Goal: Transaction & Acquisition: Download file/media

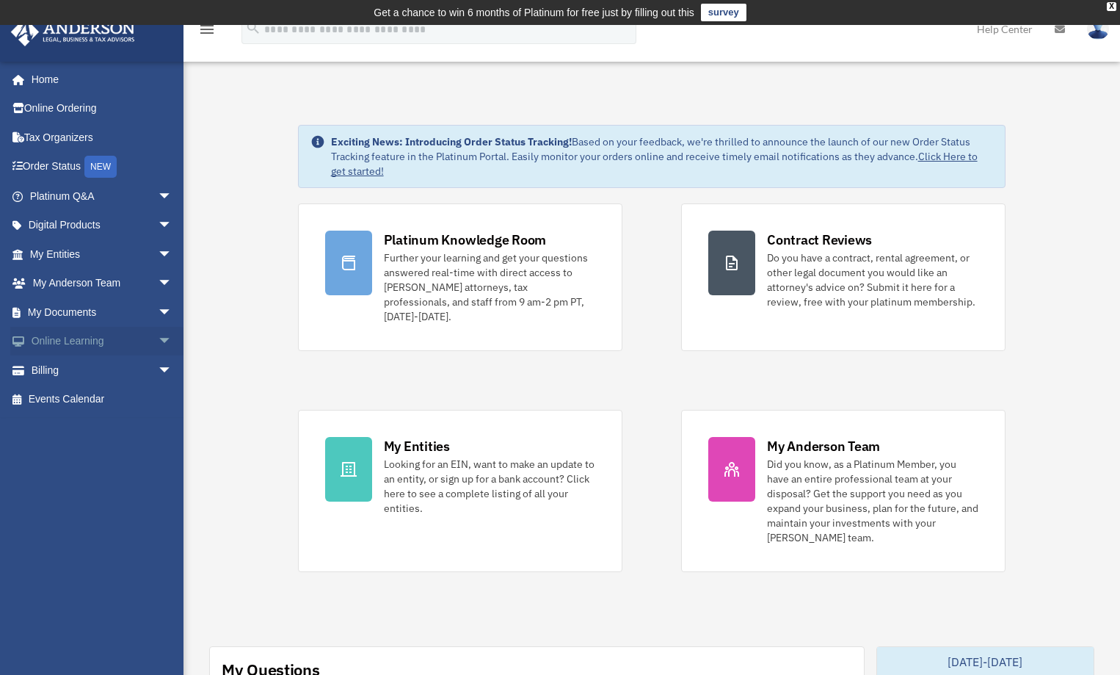
click at [158, 340] on span "arrow_drop_down" at bounding box center [172, 342] width 29 height 30
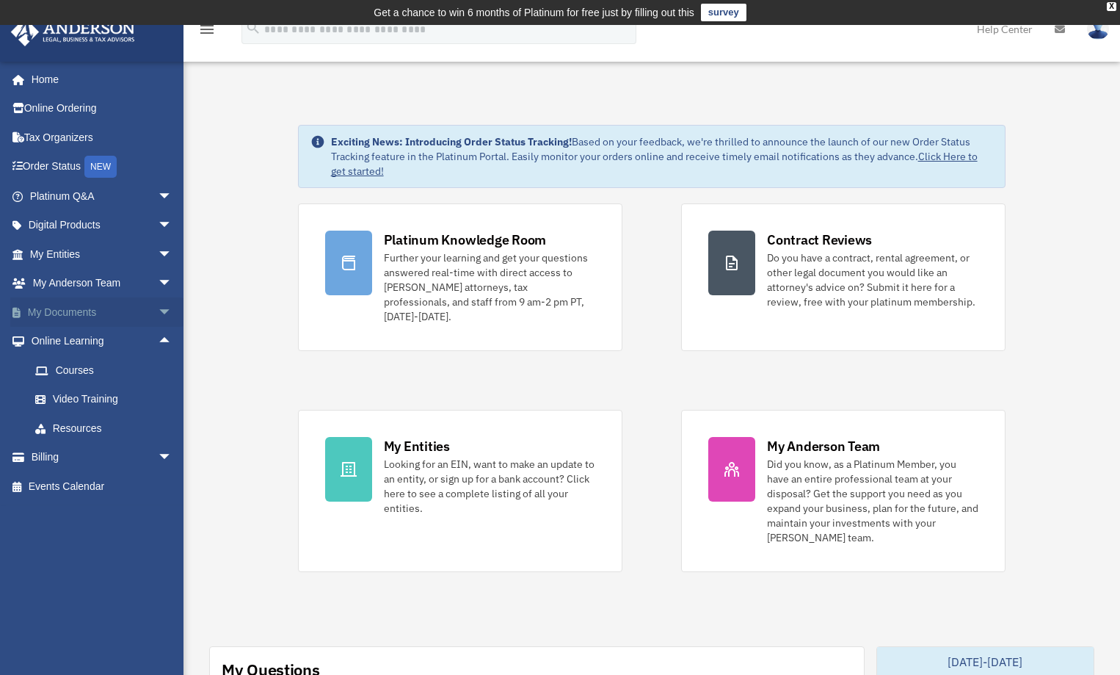
click at [158, 316] on span "arrow_drop_down" at bounding box center [172, 312] width 29 height 30
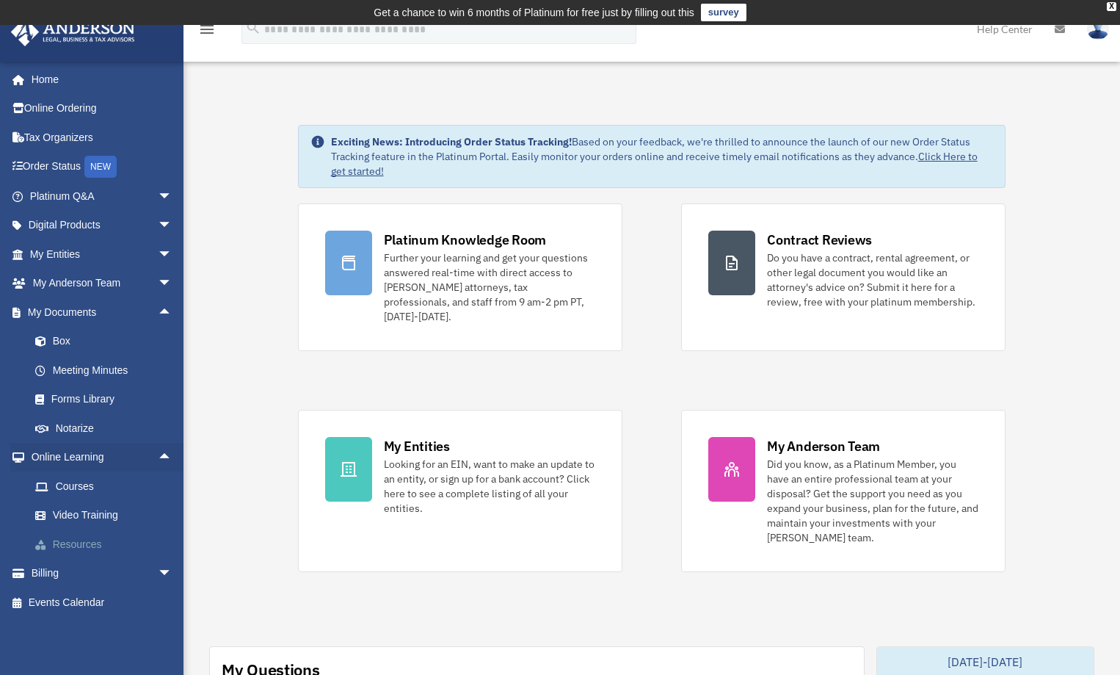
click at [76, 540] on link "Resources" at bounding box center [108, 543] width 174 height 29
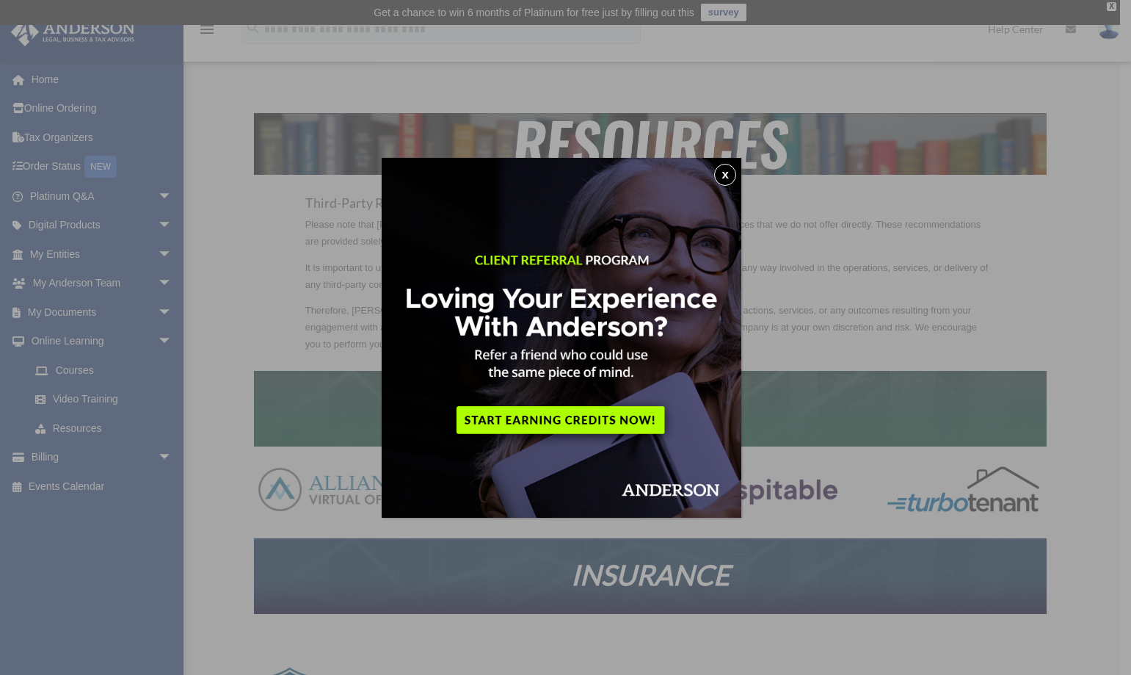
click at [732, 170] on button "x" at bounding box center [725, 175] width 22 height 22
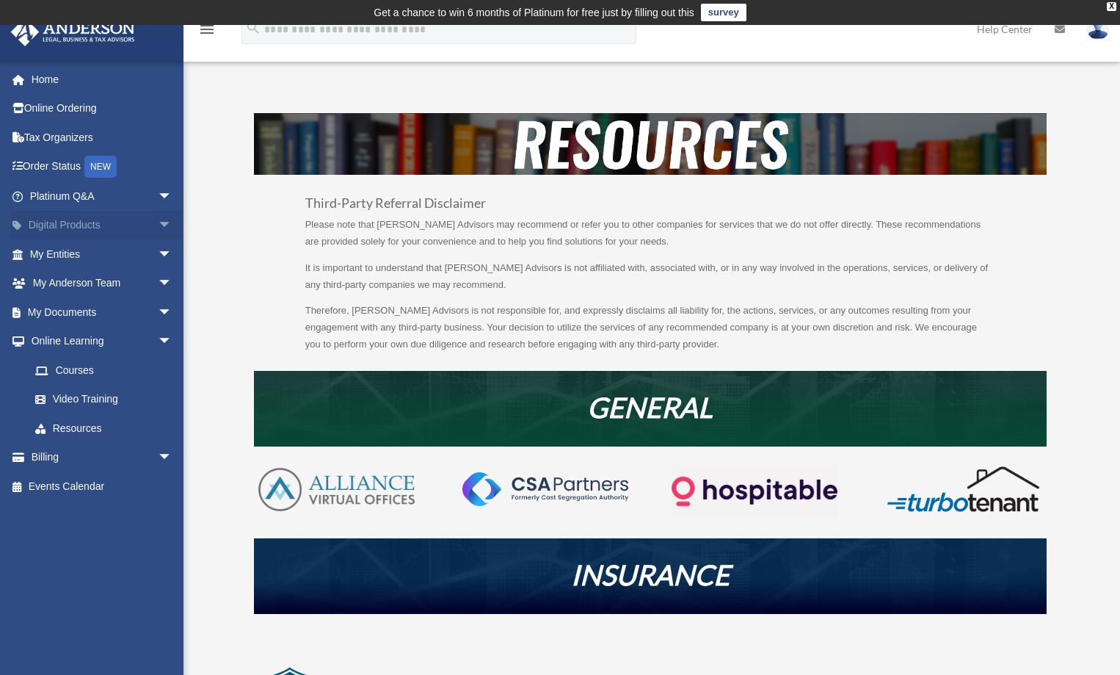
click at [158, 225] on span "arrow_drop_down" at bounding box center [172, 226] width 29 height 30
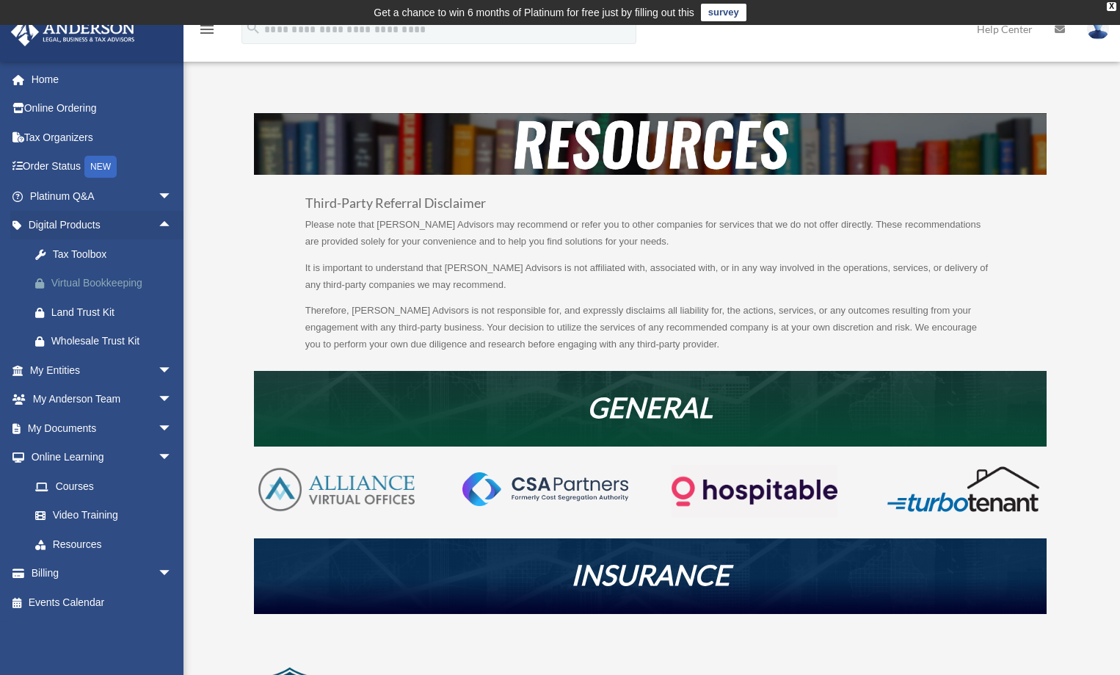
click at [70, 279] on div "Virtual Bookkeeping" at bounding box center [113, 283] width 125 height 18
click at [49, 81] on link "Home" at bounding box center [102, 79] width 184 height 29
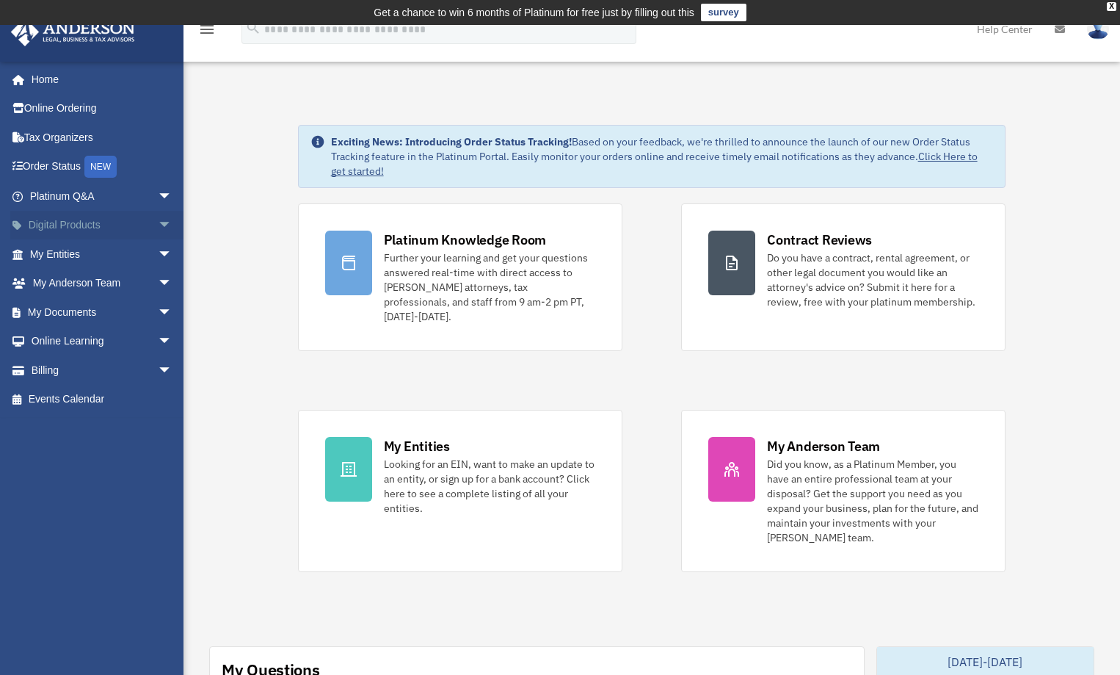
click at [158, 222] on span "arrow_drop_down" at bounding box center [172, 226] width 29 height 30
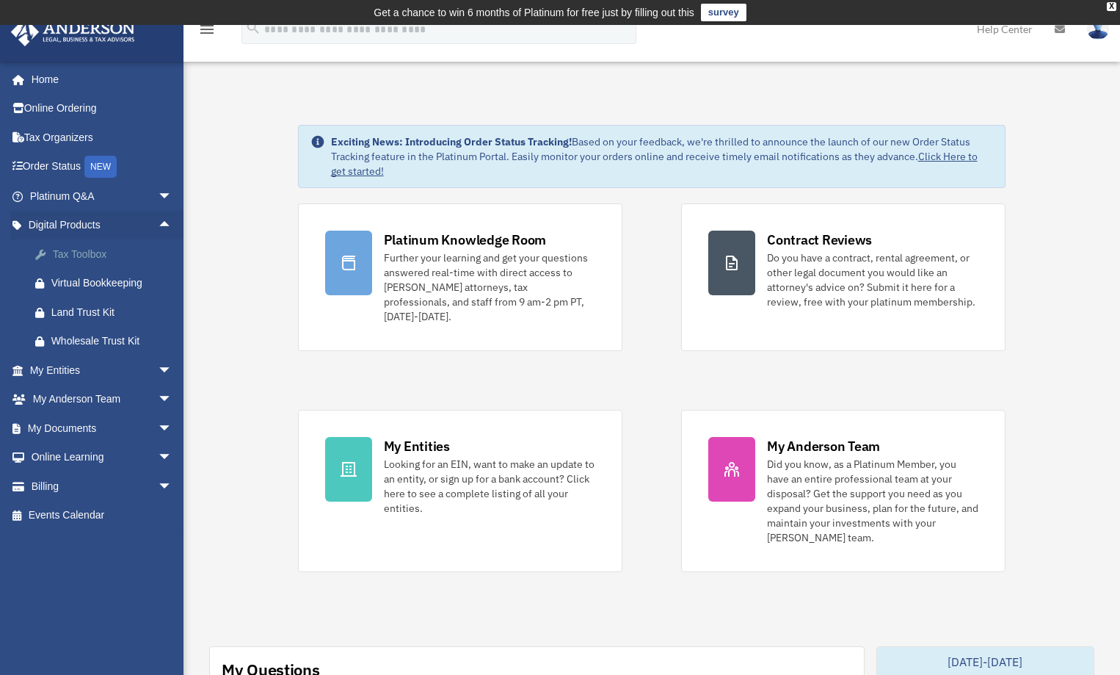
click at [87, 256] on div "Tax Toolbox" at bounding box center [113, 254] width 125 height 18
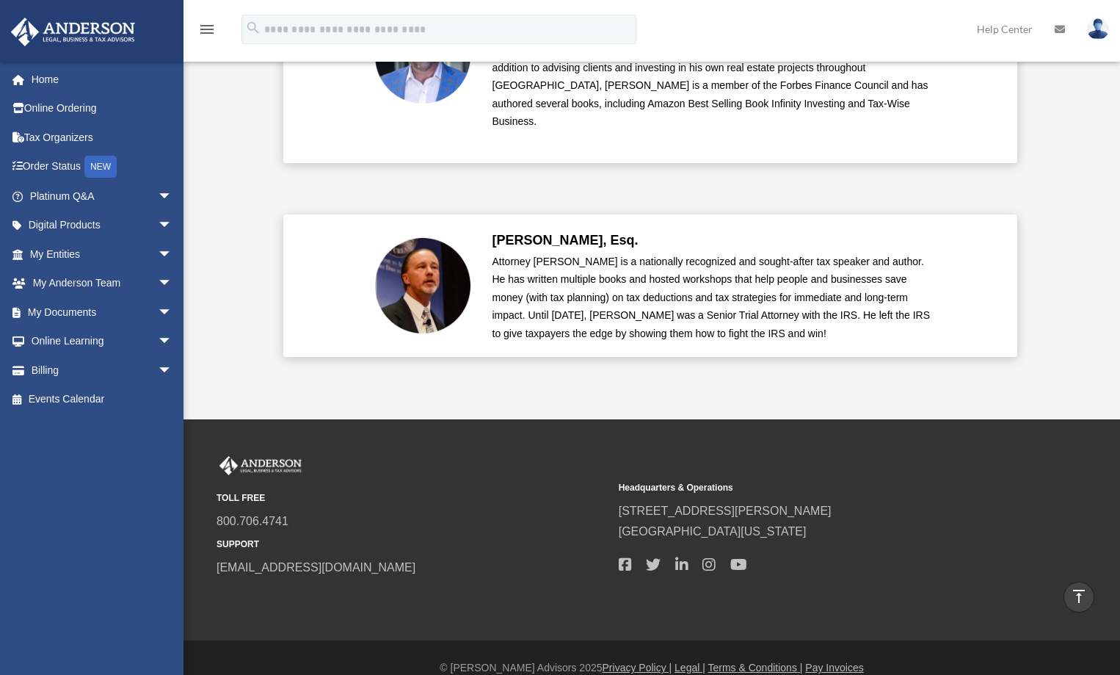
scroll to position [3525, 0]
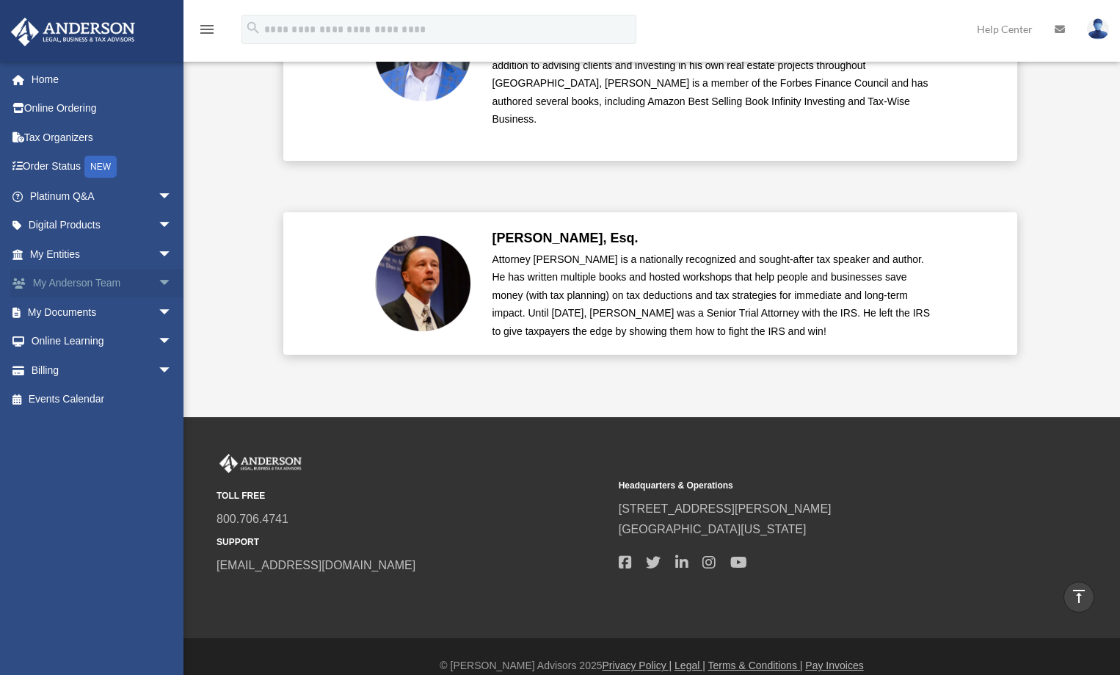
click at [158, 283] on span "arrow_drop_down" at bounding box center [172, 284] width 29 height 30
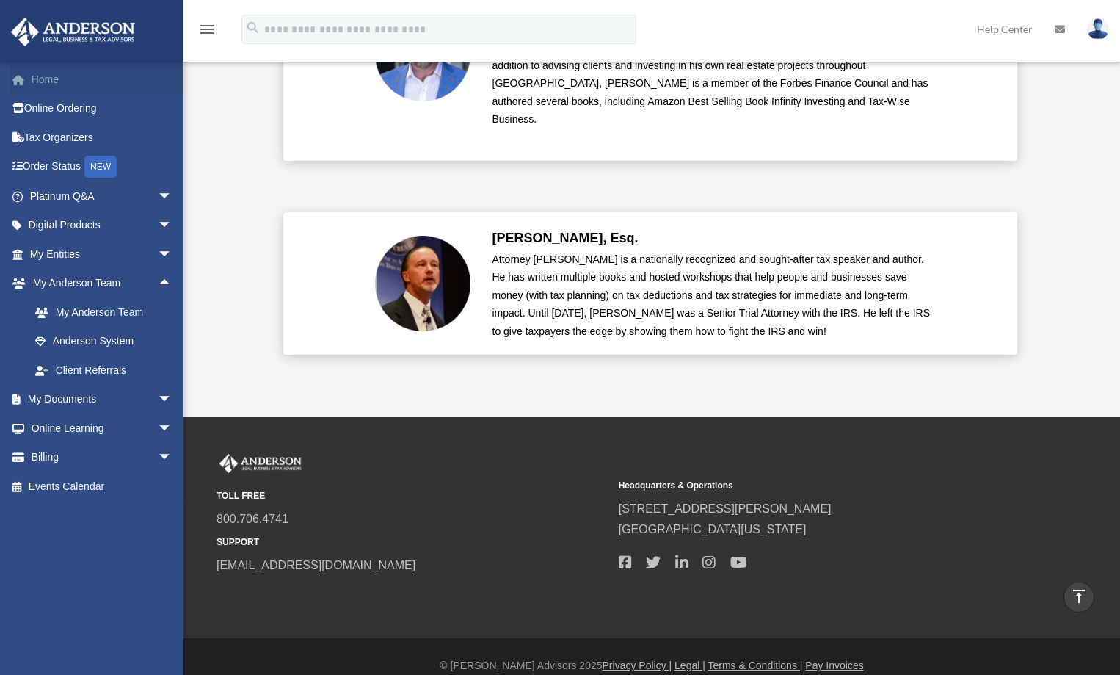
click at [70, 82] on link "Home" at bounding box center [102, 79] width 184 height 29
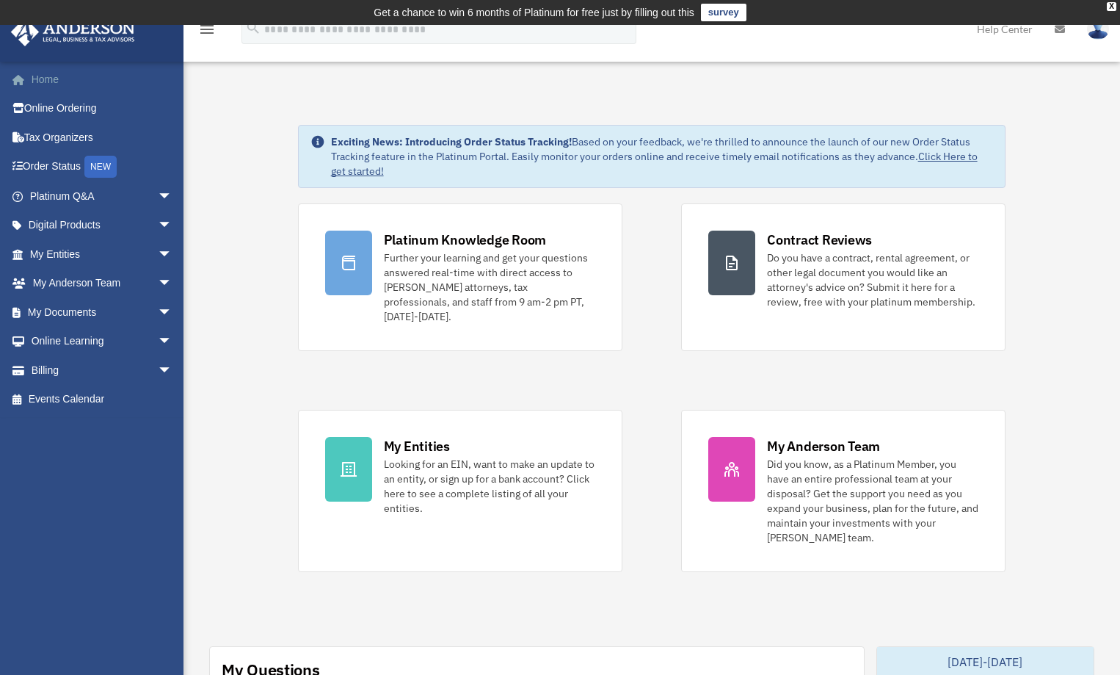
click at [38, 78] on link "Home" at bounding box center [102, 79] width 184 height 29
click at [158, 226] on span "arrow_drop_down" at bounding box center [172, 226] width 29 height 30
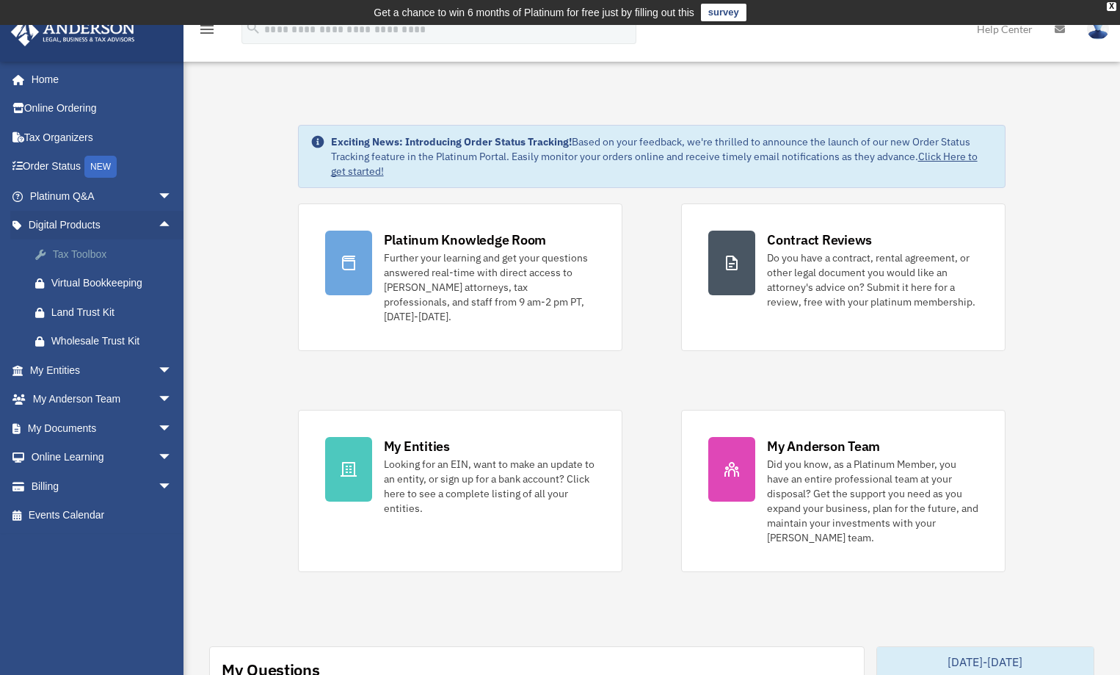
click at [87, 253] on div "Tax Toolbox" at bounding box center [113, 254] width 125 height 18
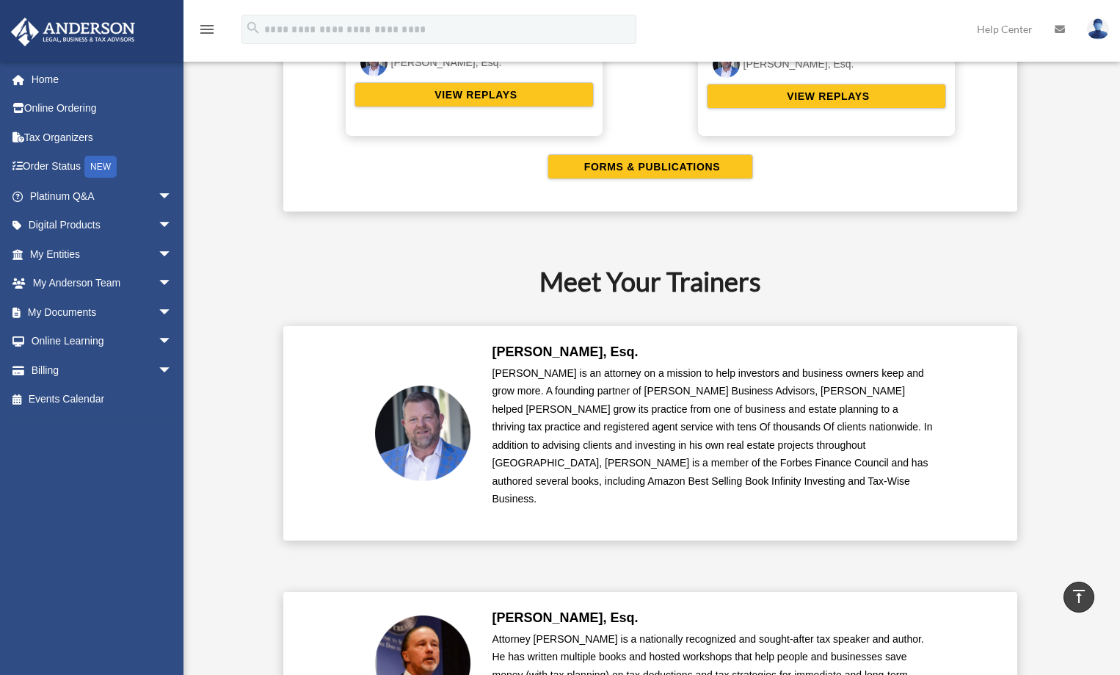
scroll to position [3230, 0]
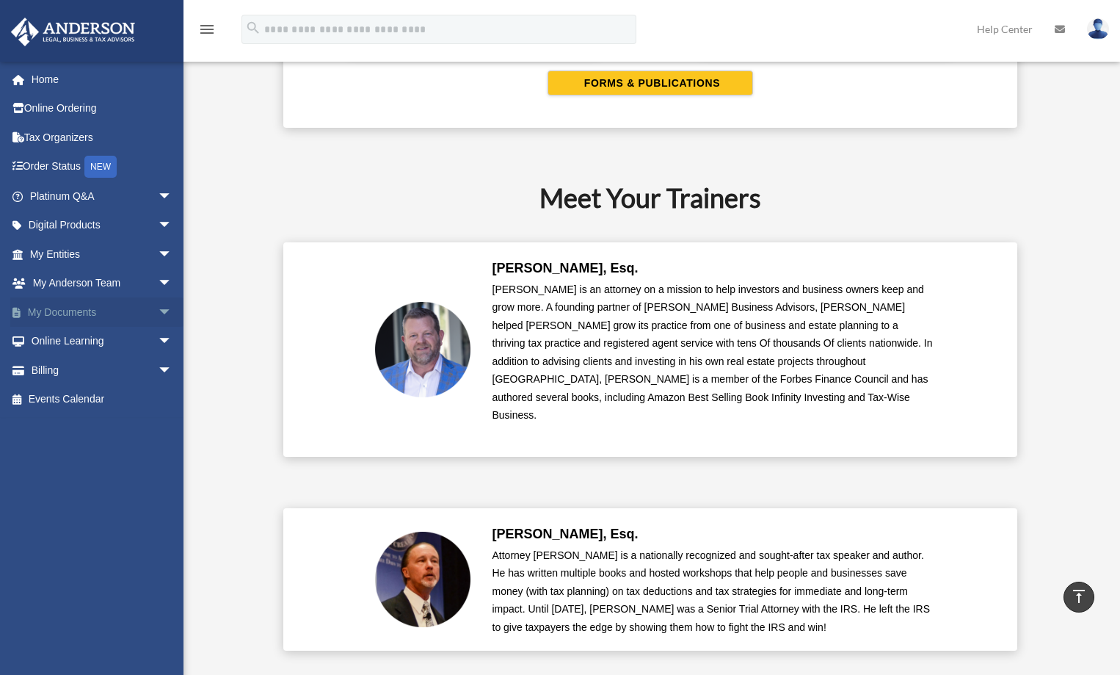
click at [158, 307] on span "arrow_drop_down" at bounding box center [172, 312] width 29 height 30
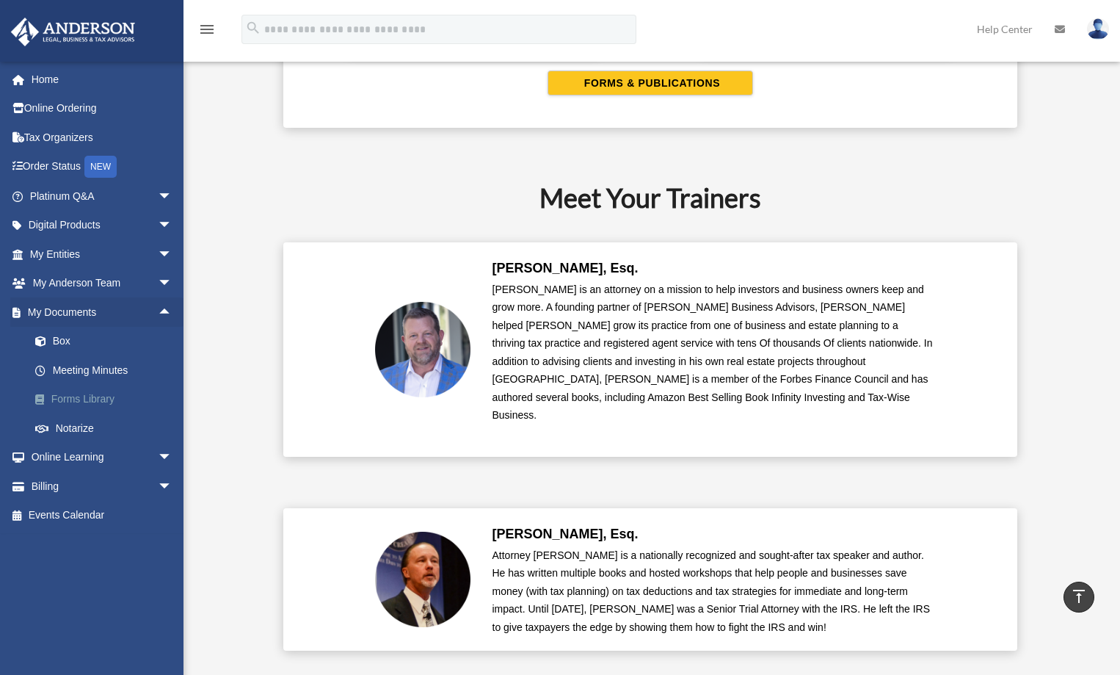
click at [117, 394] on link "Forms Library" at bounding box center [108, 399] width 174 height 29
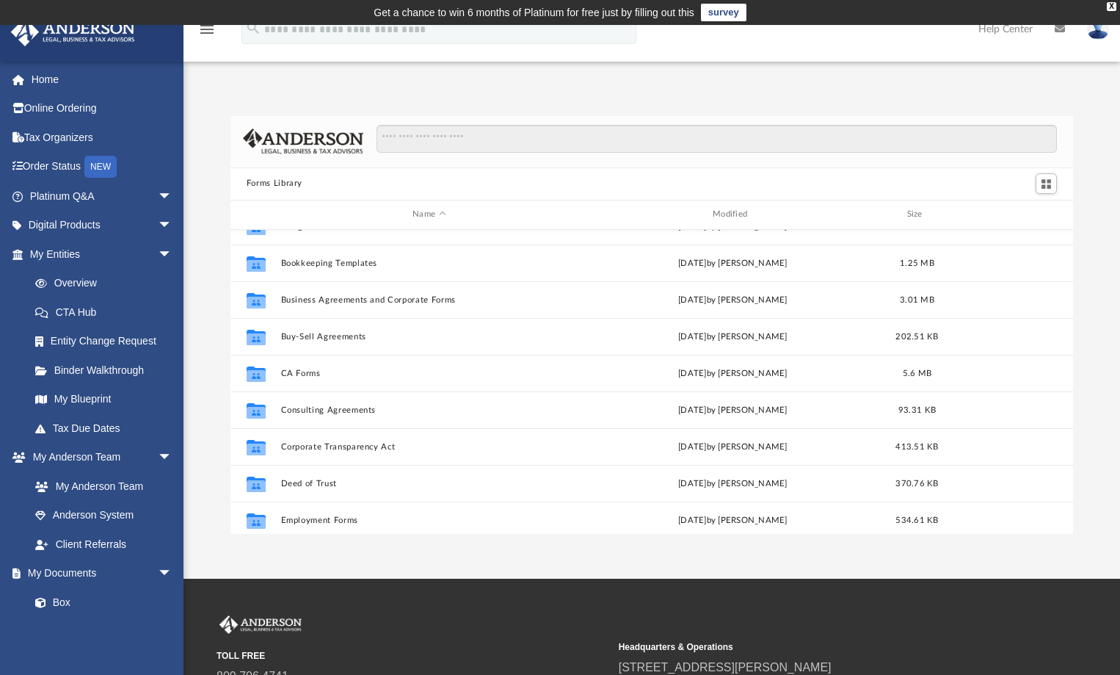
scroll to position [147, 0]
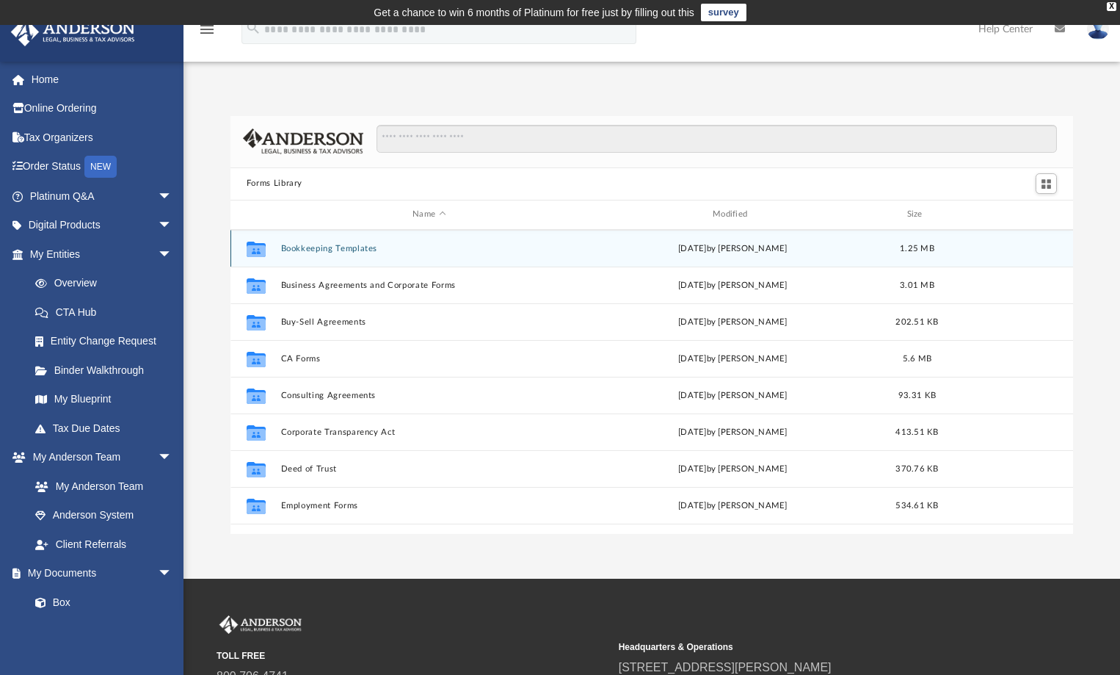
click at [342, 255] on div "Collaborated Folder Bookkeeping Templates Mon Jan 30 2023 by Mary Acree 1.25 MB" at bounding box center [651, 248] width 843 height 37
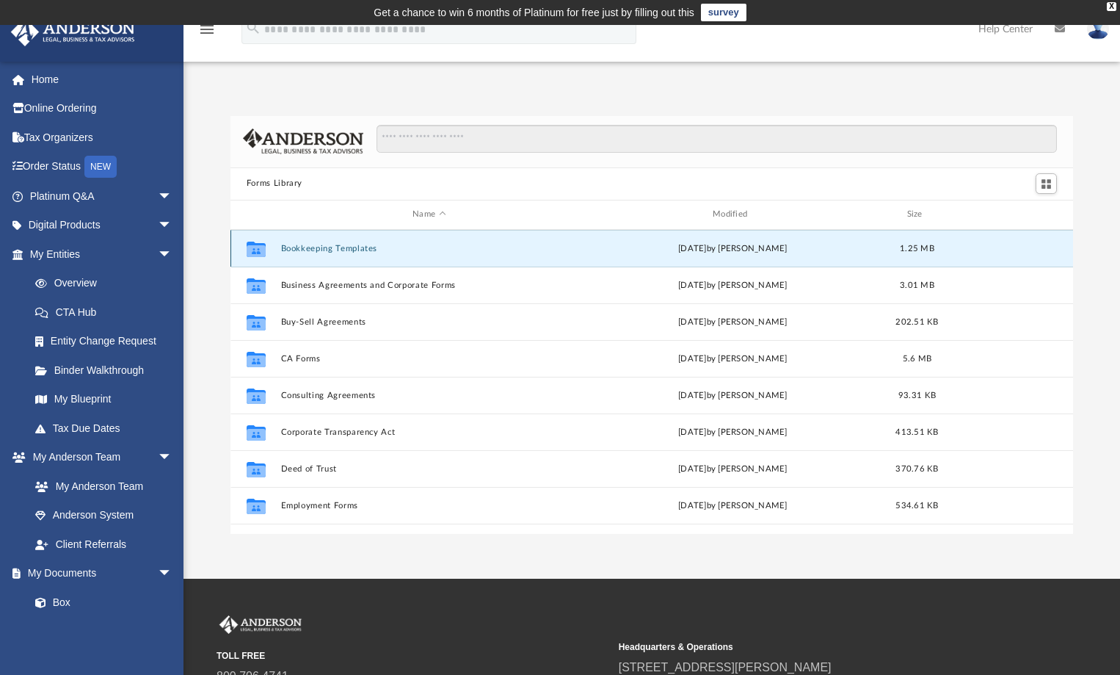
click at [363, 248] on button "Bookkeeping Templates" at bounding box center [428, 248] width 297 height 10
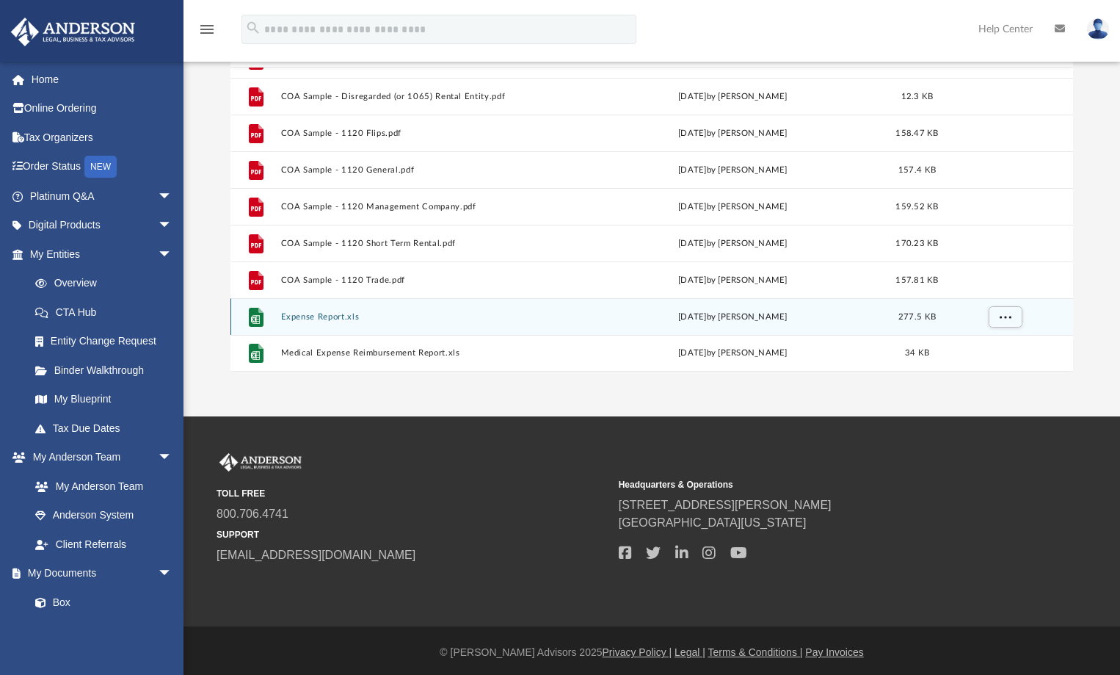
scroll to position [166, 0]
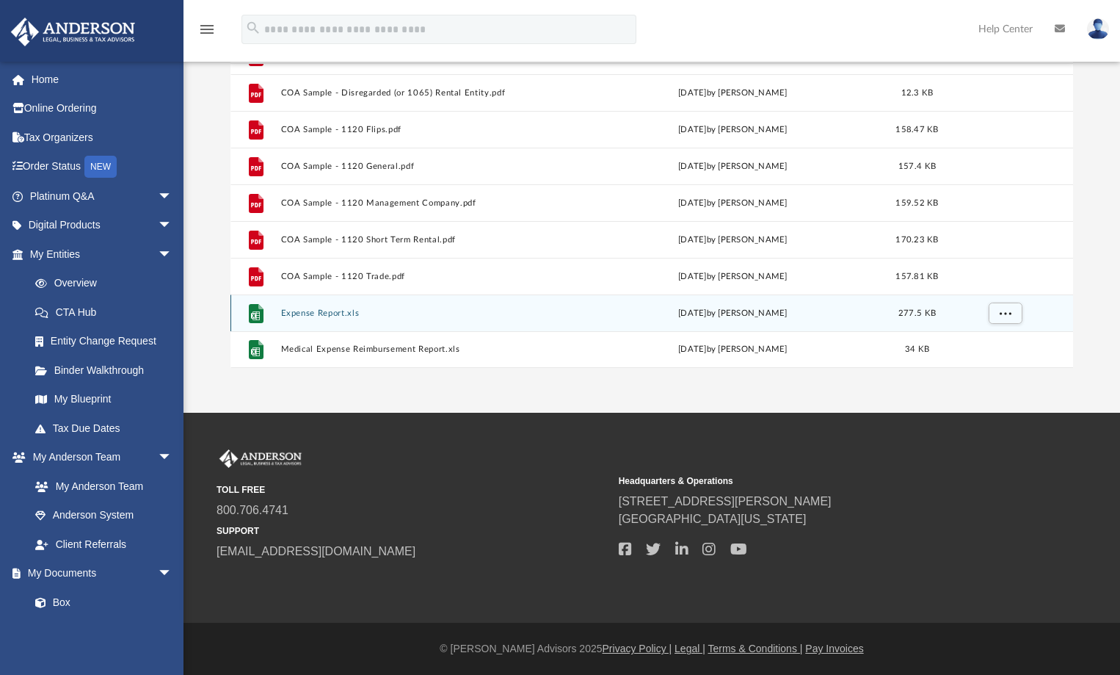
click at [324, 319] on div "File Expense Report.xls Tue Nov 15 2022 by Mary Acree 277.5 KB" at bounding box center [651, 312] width 843 height 37
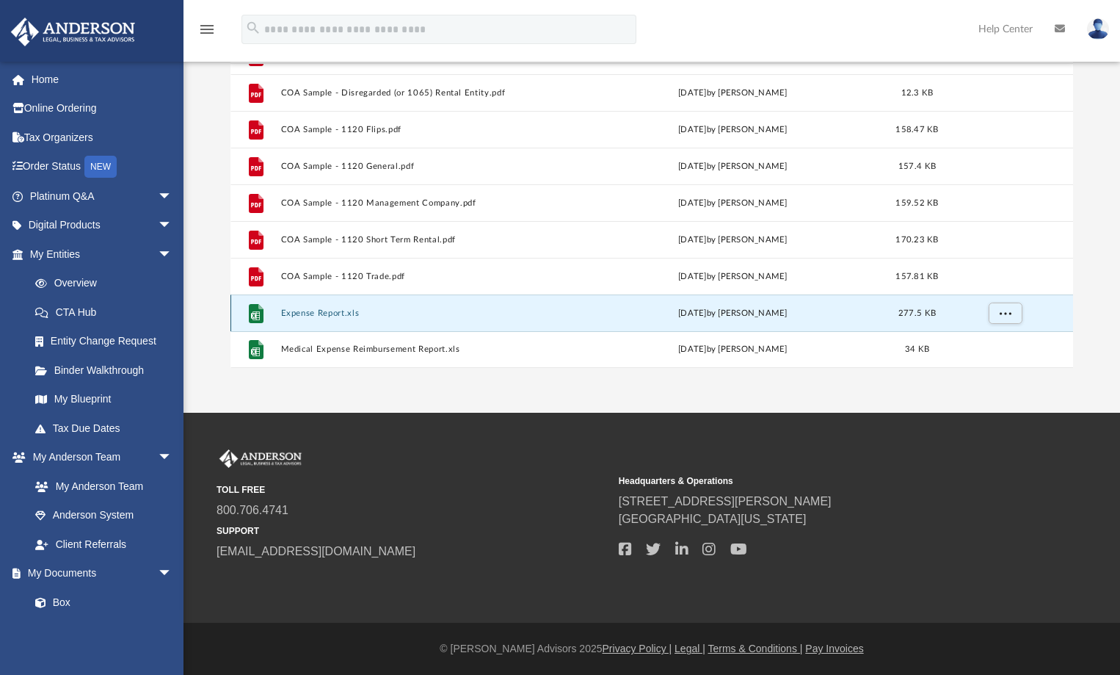
click at [324, 319] on div "File Expense Report.xls Tue Nov 15 2022 by Mary Acree 277.5 KB" at bounding box center [651, 312] width 843 height 37
click at [409, 310] on button "Expense Report.xls" at bounding box center [428, 313] width 297 height 10
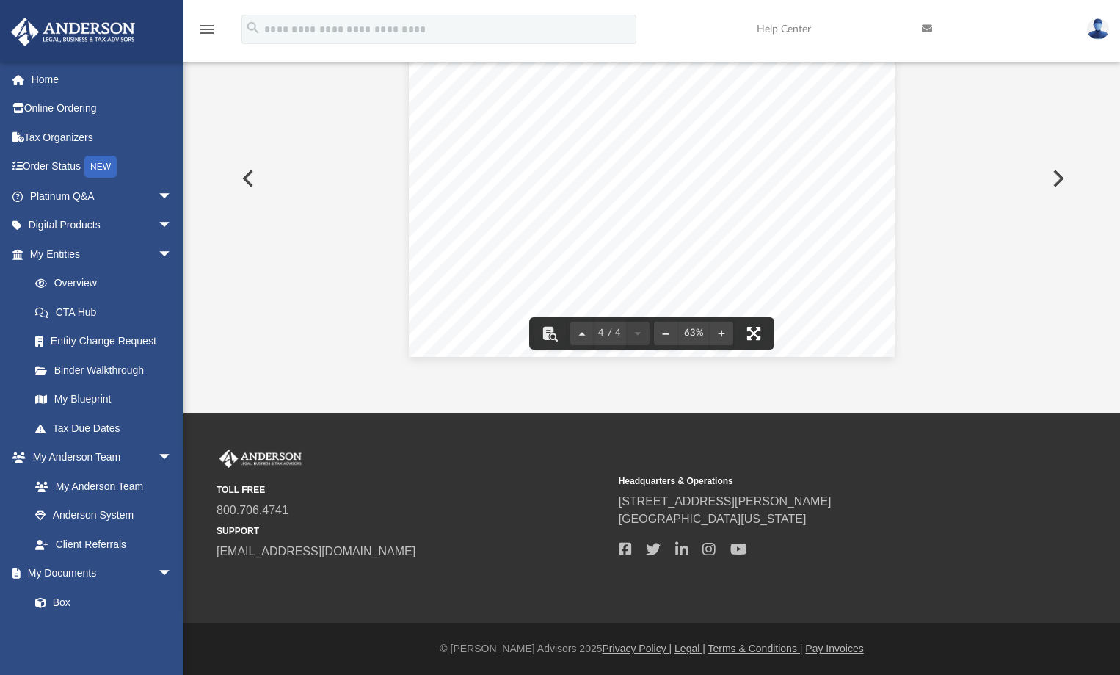
click at [750, 335] on button "File preview" at bounding box center [754, 333] width 32 height 32
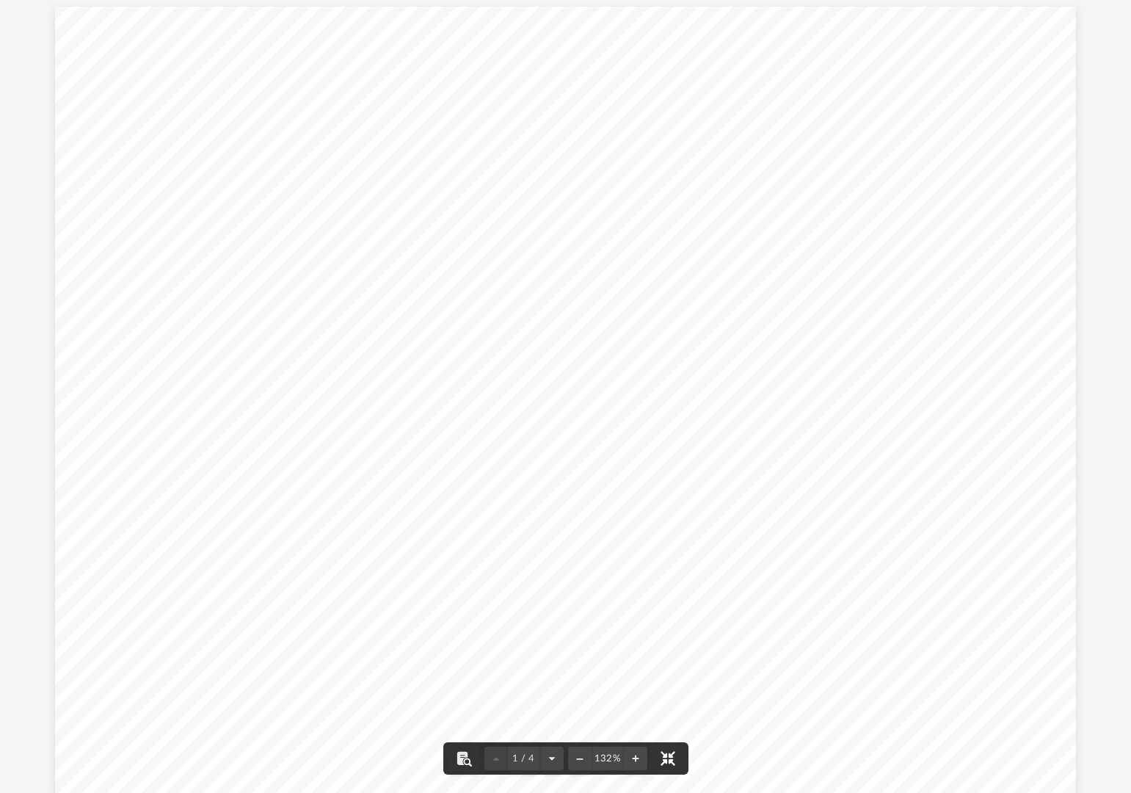
scroll to position [0, 0]
click at [366, 326] on div "BOSS Expense report Expense Reimbursement Report PURPOSE: Various EMPLOYEE Name…" at bounding box center [565, 405] width 1021 height 789
drag, startPoint x: 666, startPoint y: 758, endPoint x: 666, endPoint y: 669, distance: 88.8
click at [666, 674] on button "File preview" at bounding box center [668, 758] width 32 height 32
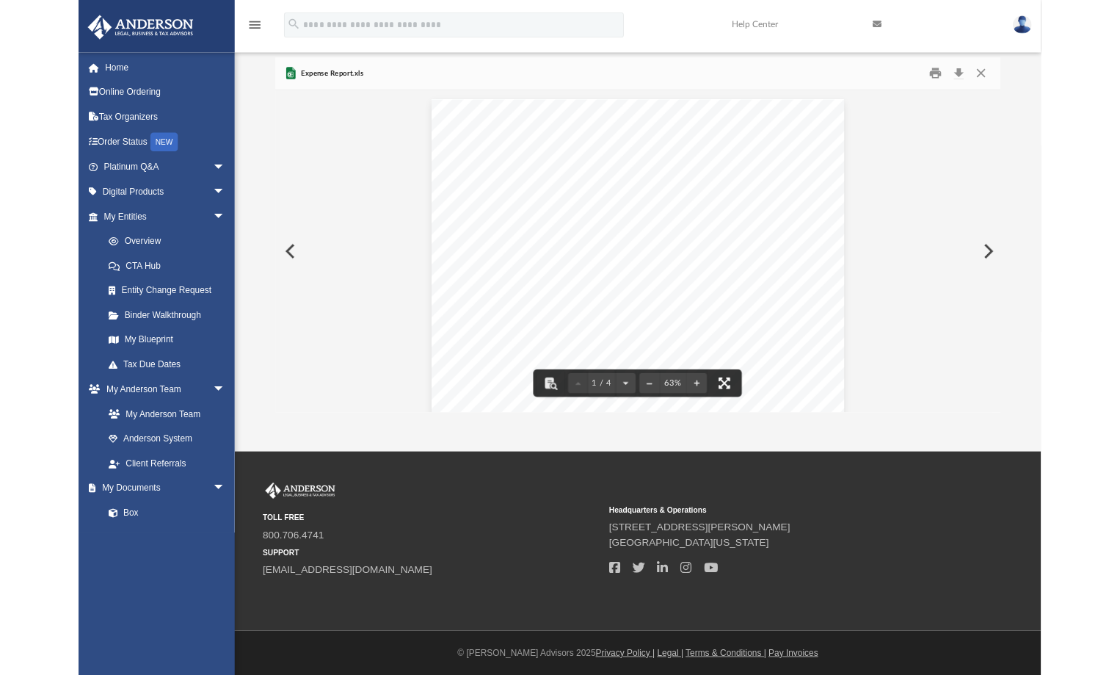
scroll to position [323, 832]
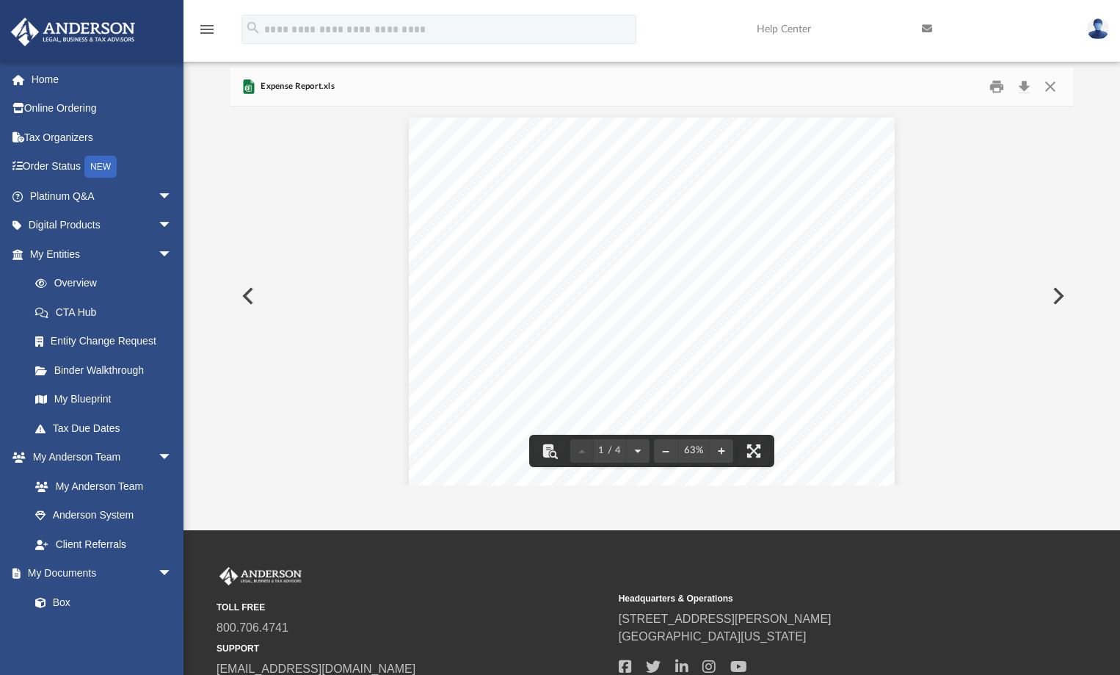
click at [289, 90] on span "Expense Report.xls" at bounding box center [296, 86] width 77 height 13
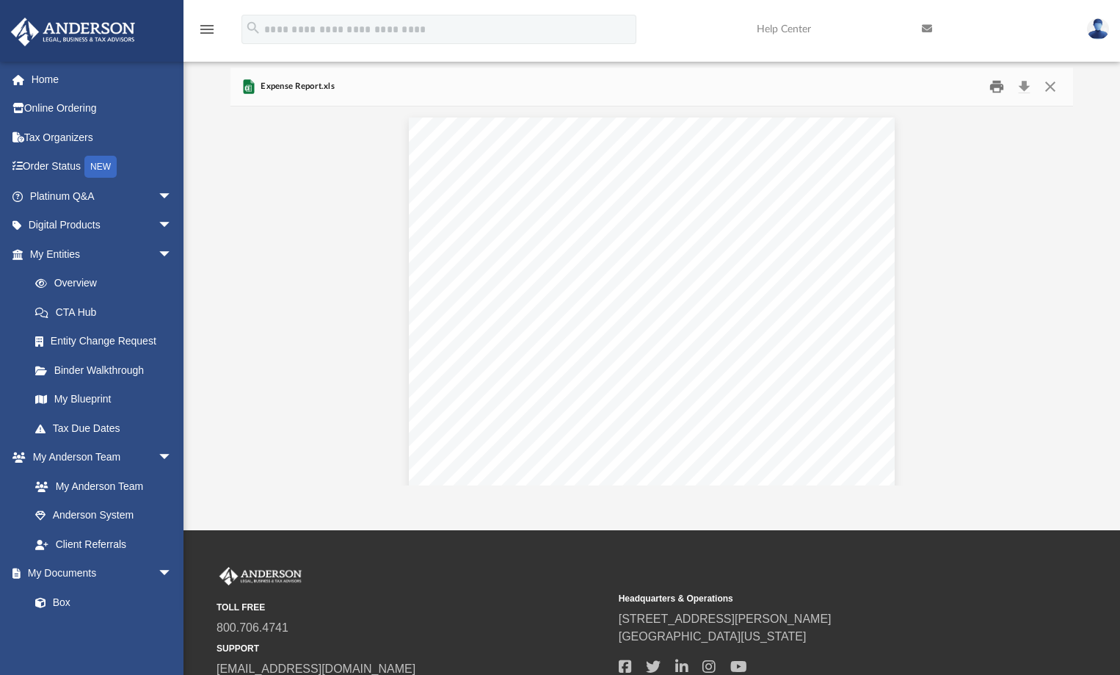
click at [997, 92] on button "Print" at bounding box center [996, 86] width 29 height 23
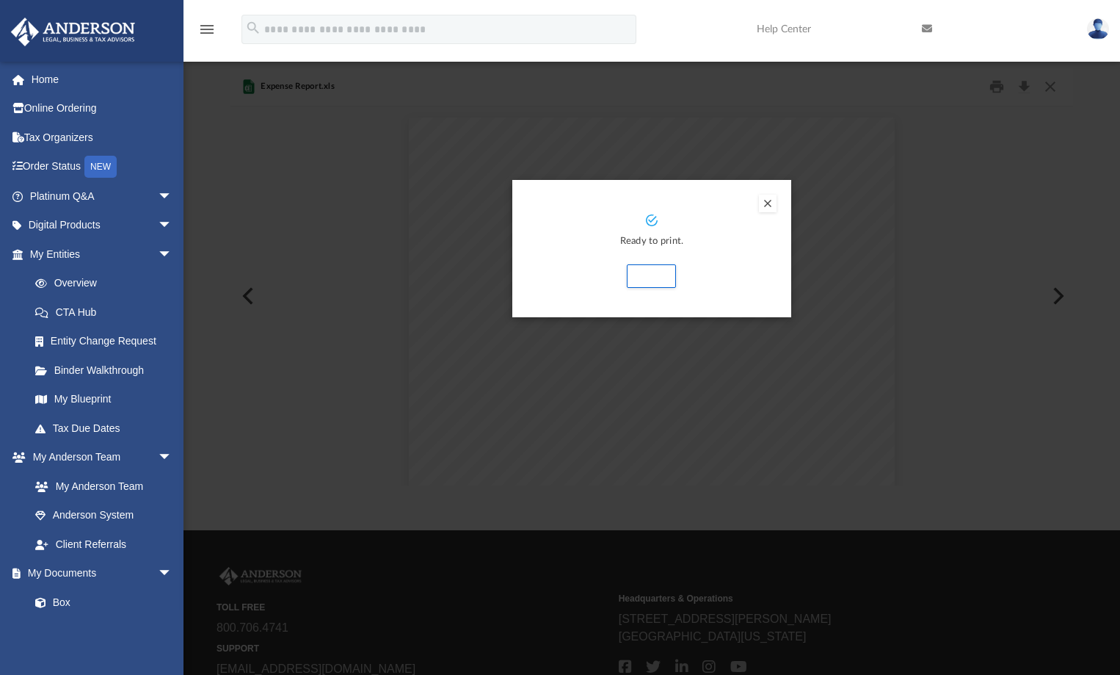
click at [744, 266] on div "Print" at bounding box center [652, 275] width 220 height 23
click at [768, 202] on button "Preview" at bounding box center [768, 204] width 18 height 18
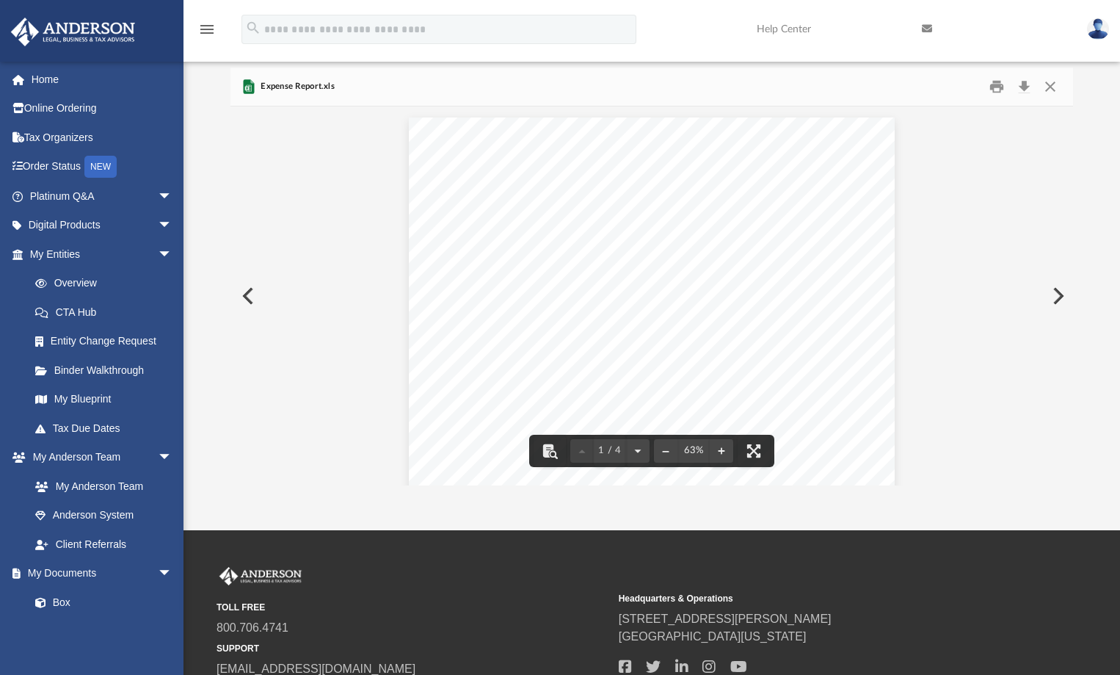
click at [242, 280] on button "Preview" at bounding box center [246, 295] width 32 height 41
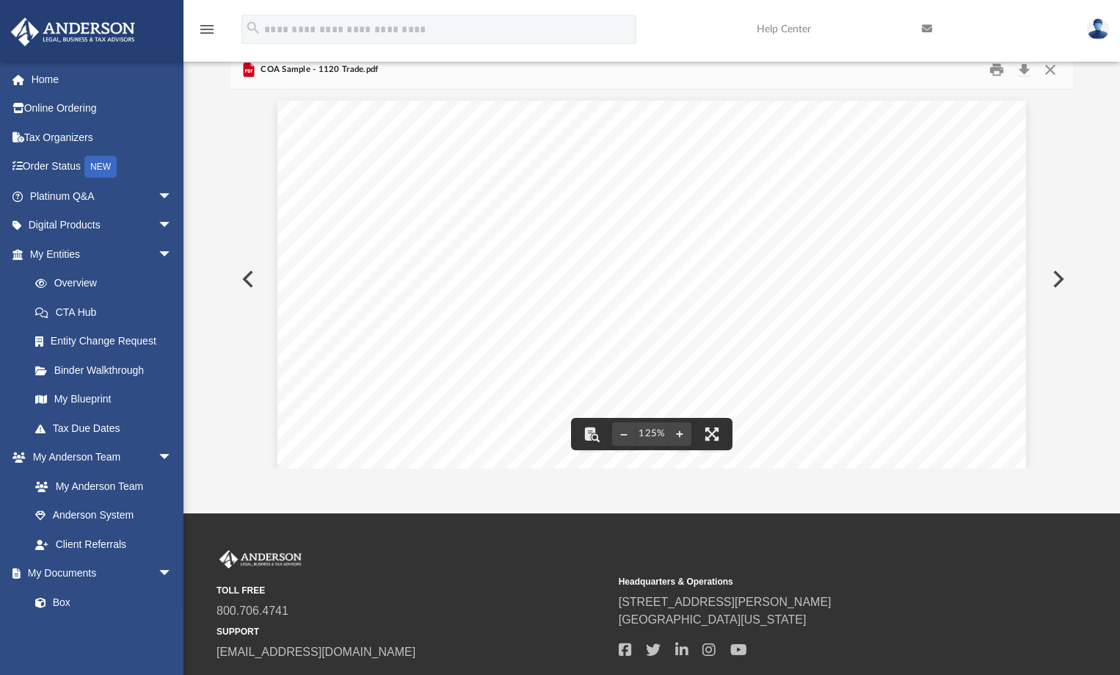
scroll to position [0, 0]
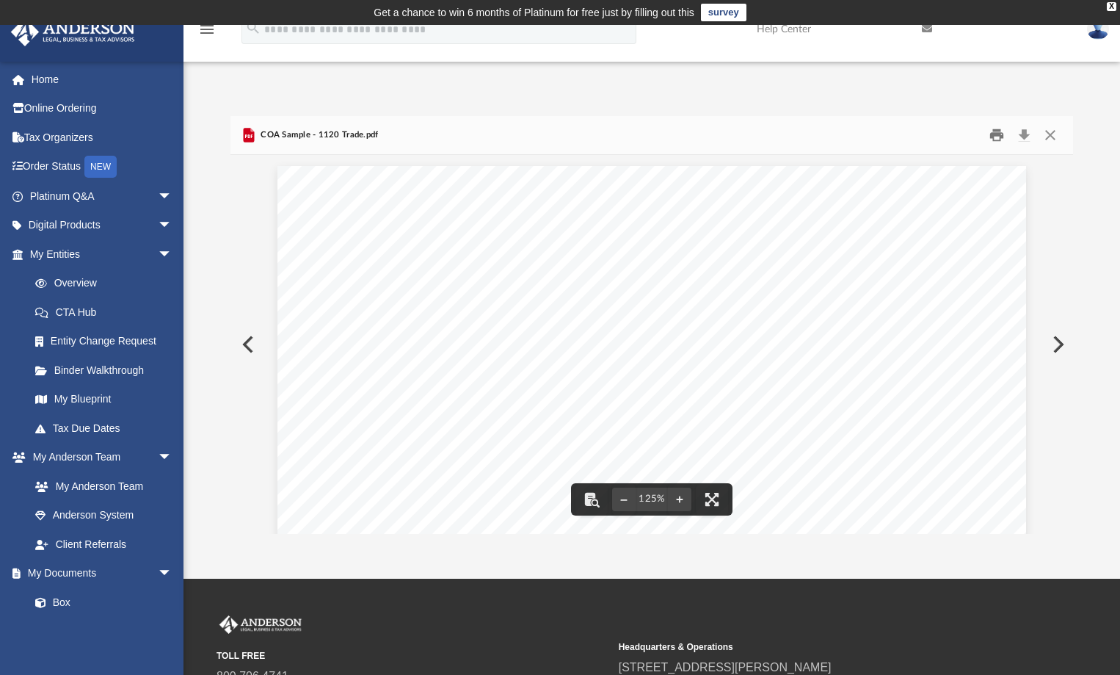
click at [997, 135] on button "Print" at bounding box center [996, 134] width 29 height 23
